Goal: Register for event/course

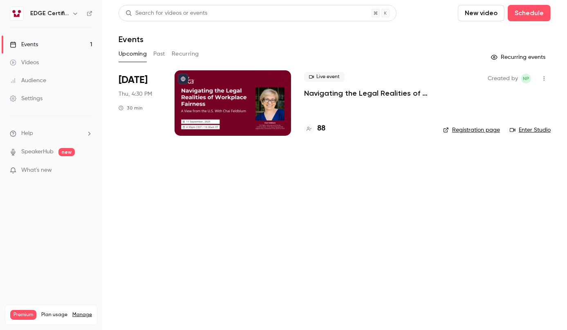
click at [320, 130] on h4 "88" at bounding box center [321, 128] width 8 height 11
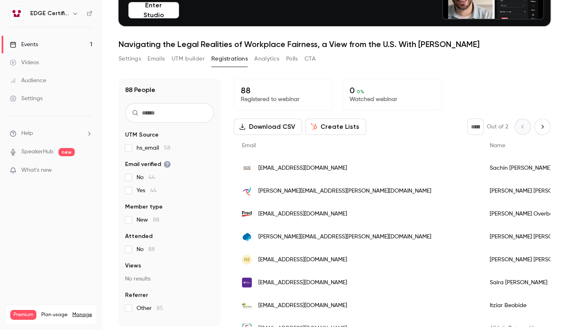
scroll to position [80, 0]
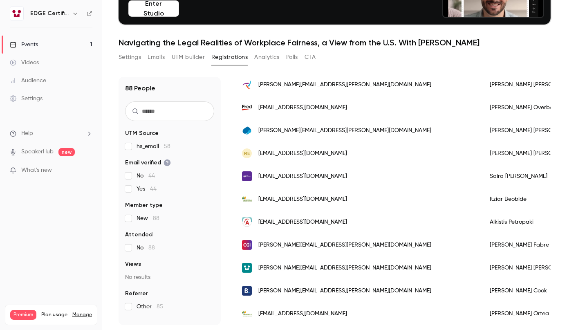
scroll to position [123, 0]
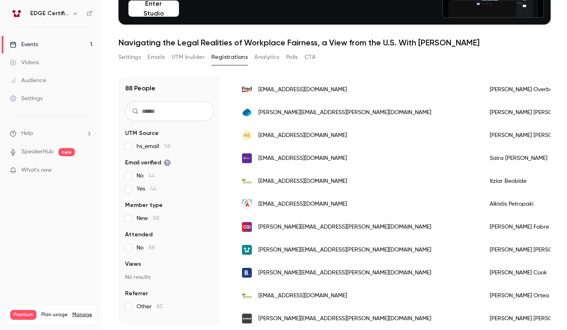
click at [79, 46] on link "Events 1" at bounding box center [51, 45] width 102 height 18
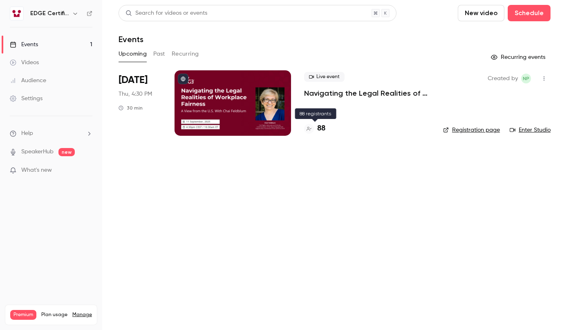
click at [322, 130] on h4 "88" at bounding box center [321, 128] width 8 height 11
